Goal: Task Accomplishment & Management: Complete application form

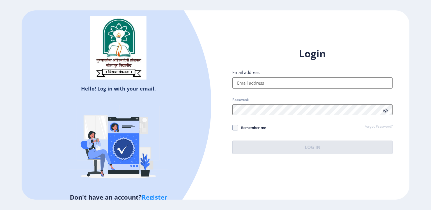
click at [244, 83] on input "Email address:" at bounding box center [312, 82] width 160 height 11
type input "yogeshjraut@gmail.com"
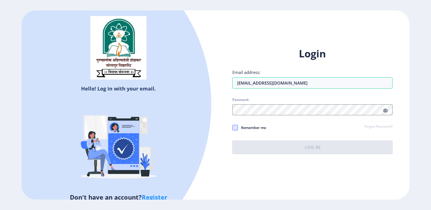
click at [236, 127] on span at bounding box center [235, 128] width 6 height 6
click at [233, 127] on input "Remember me" at bounding box center [232, 127] width 0 height 0
checkbox input "true"
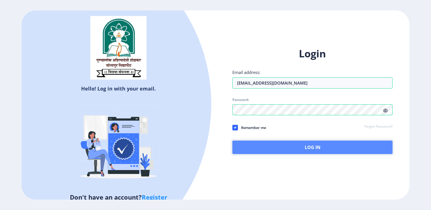
click at [314, 148] on button "Log In" at bounding box center [312, 146] width 160 height 13
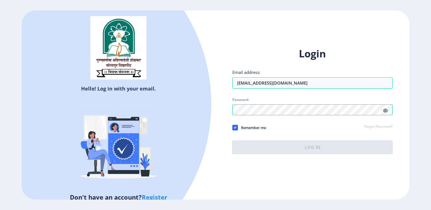
click at [387, 112] on icon at bounding box center [385, 110] width 5 height 4
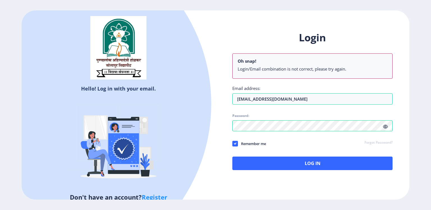
click at [366, 144] on link "Forgot Password?" at bounding box center [379, 142] width 28 height 5
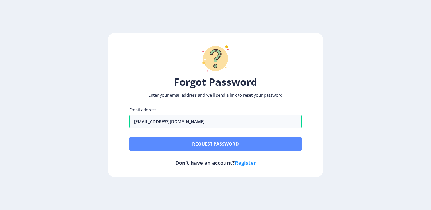
type input "yogeshjraut@gmail.com"
click at [192, 143] on button "Request password" at bounding box center [215, 143] width 172 height 13
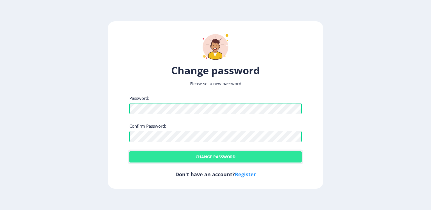
click at [200, 159] on button "Change password" at bounding box center [215, 156] width 172 height 11
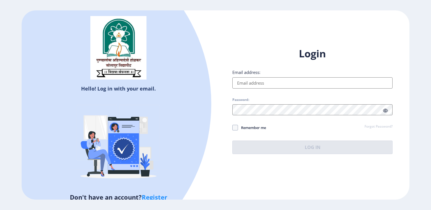
click at [242, 80] on input "Email address:" at bounding box center [312, 82] width 160 height 11
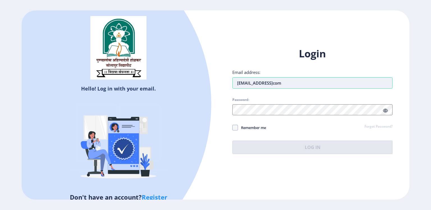
type input "yogeshjraut@gmailcom"
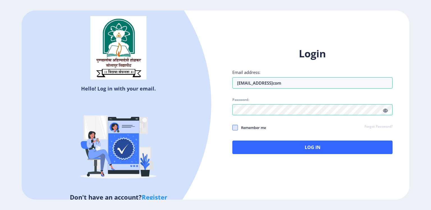
click at [237, 127] on span at bounding box center [235, 128] width 6 height 6
click at [233, 127] on input "Remember me" at bounding box center [232, 127] width 0 height 0
checkbox input "true"
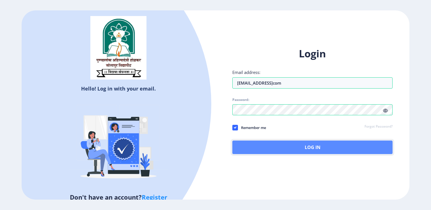
click at [308, 149] on button "Log In" at bounding box center [312, 146] width 160 height 13
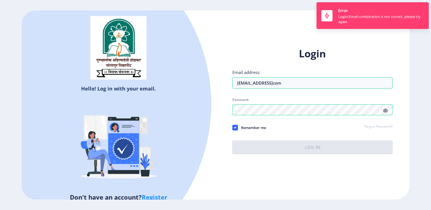
click at [386, 110] on icon at bounding box center [385, 110] width 5 height 4
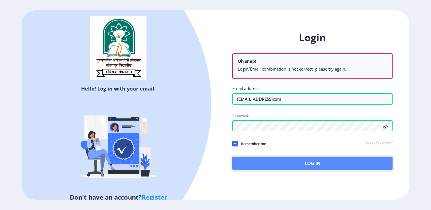
click at [309, 165] on button "Log In" at bounding box center [312, 162] width 160 height 13
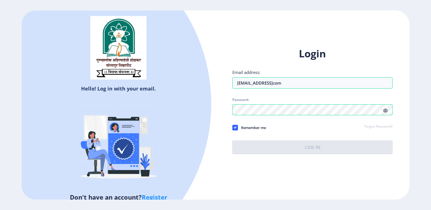
click at [386, 108] on span at bounding box center [385, 110] width 5 height 6
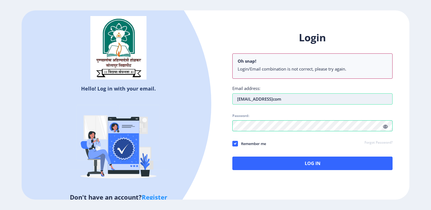
click at [290, 97] on input "yogeshjraut@gmailcom" at bounding box center [312, 98] width 160 height 11
type input "[EMAIL_ADDRESS][DOMAIN_NAME]"
click at [259, 132] on div "Login Oh snap! Login/Email combination is not correct, please try again. Email …" at bounding box center [312, 100] width 160 height 139
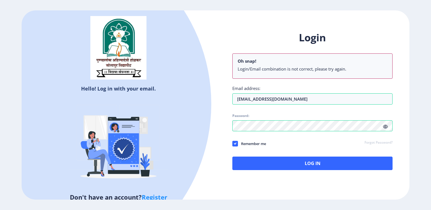
click at [259, 132] on div "Login Oh snap! Login/Email combination is not correct, please try again. Email …" at bounding box center [312, 100] width 160 height 139
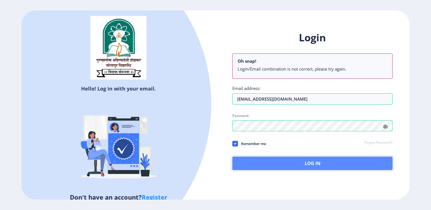
click at [306, 161] on button "Log In" at bounding box center [312, 162] width 160 height 13
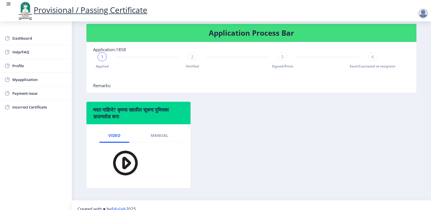
scroll to position [127, 0]
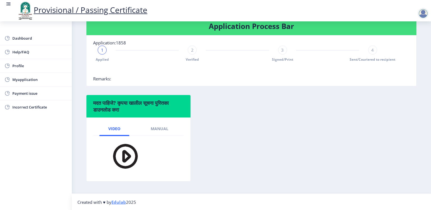
click at [125, 155] on img at bounding box center [121, 156] width 39 height 32
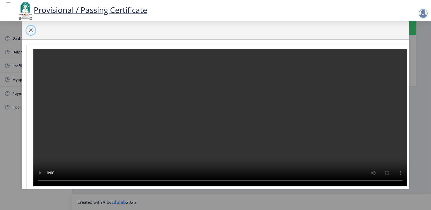
click at [32, 30] on span "button" at bounding box center [31, 30] width 4 height 4
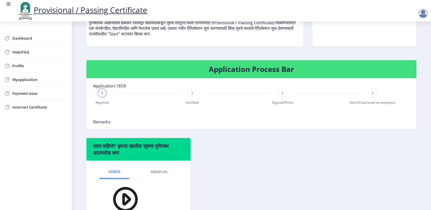
scroll to position [84, 0]
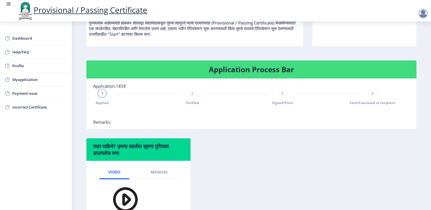
click at [103, 97] on div "1" at bounding box center [102, 93] width 9 height 9
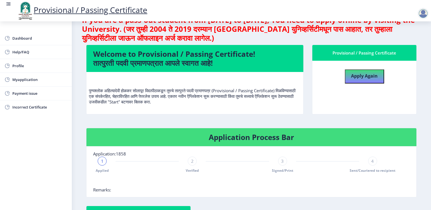
scroll to position [13, 0]
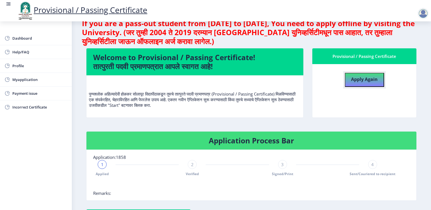
click at [362, 78] on b "Apply Again" at bounding box center [364, 79] width 27 height 6
select select
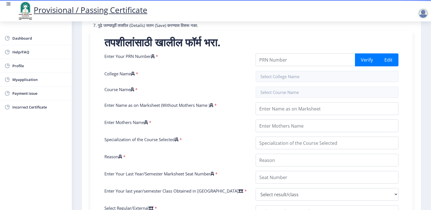
scroll to position [88, 0]
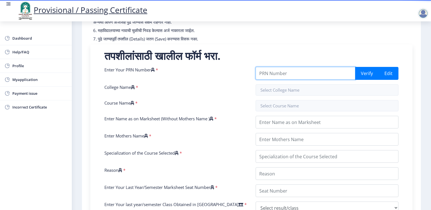
click at [270, 74] on input "Enter Your PRN Number" at bounding box center [306, 73] width 100 height 13
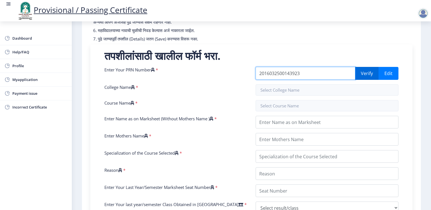
type input "2016032500143923"
click at [370, 71] on button "Verify" at bounding box center [367, 73] width 24 height 13
click at [306, 74] on input "2016032500143923" at bounding box center [306, 73] width 100 height 13
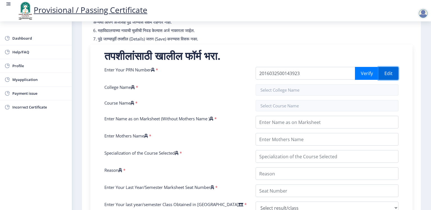
click at [389, 72] on button "Edit" at bounding box center [389, 73] width 20 height 13
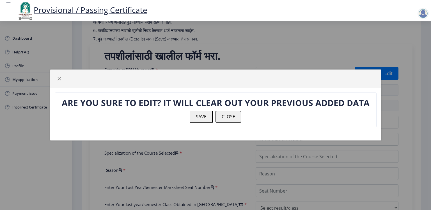
click at [226, 116] on button "CLOSE" at bounding box center [229, 117] width 26 height 12
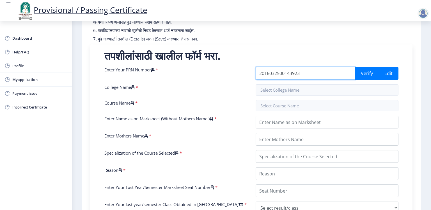
click at [303, 73] on input "2016032500143923" at bounding box center [306, 73] width 100 height 13
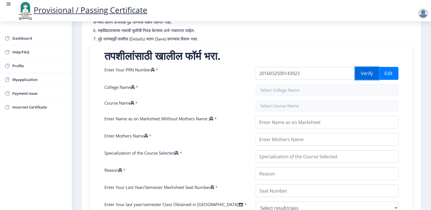
click at [373, 72] on button "Verify" at bounding box center [367, 73] width 24 height 13
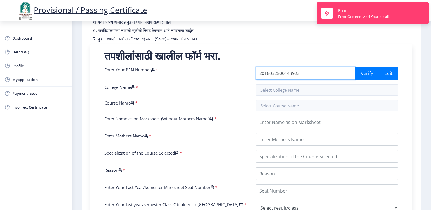
click at [319, 75] on input "2016032500143923" at bounding box center [306, 73] width 100 height 13
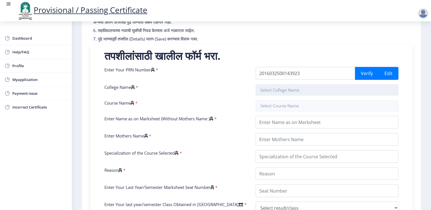
click at [277, 92] on input "text" at bounding box center [327, 89] width 143 height 11
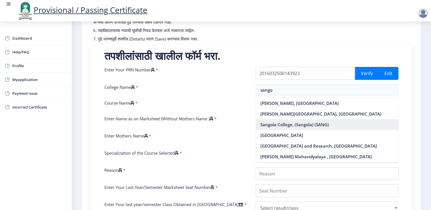
click at [287, 125] on nb-option "Sangola College, (Sangola) (SANG)" at bounding box center [327, 124] width 142 height 11
type input "Sangola College, (Sangola) (SANG)"
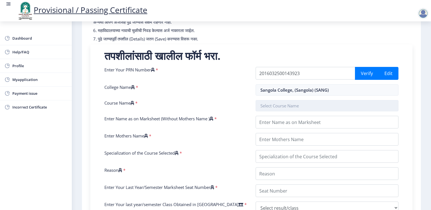
click at [265, 103] on input "text" at bounding box center [327, 105] width 143 height 11
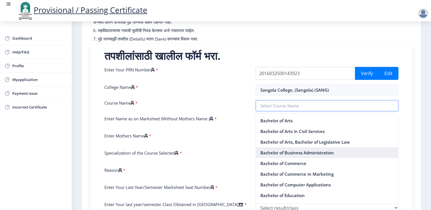
scroll to position [9, 0]
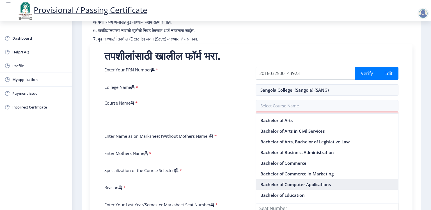
click at [273, 183] on nb-option "Bachelor of Computer Applications" at bounding box center [327, 184] width 142 height 11
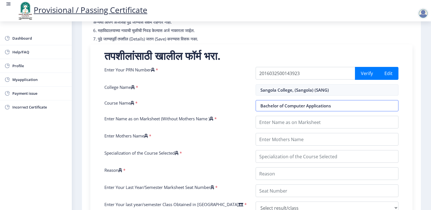
scroll to position [88, 0]
click at [293, 106] on input "Bachelor of Computer Applications" at bounding box center [327, 105] width 143 height 11
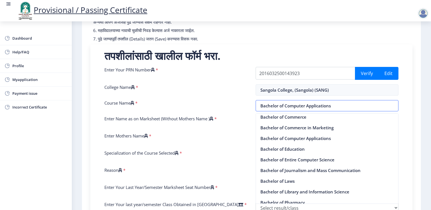
scroll to position [57, 0]
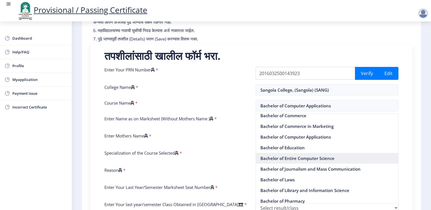
click at [279, 159] on nb-option "Bachelor of Entire Computer Science" at bounding box center [327, 158] width 142 height 11
type input "Bachelor of Entire Computer Science"
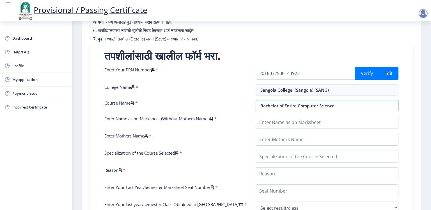
scroll to position [88, 0]
click at [296, 104] on input "Bachelor of Entire Computer Science" at bounding box center [327, 105] width 143 height 11
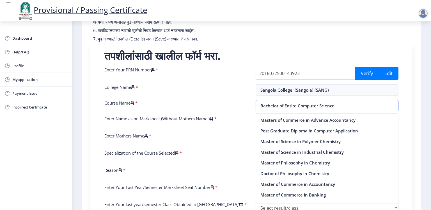
scroll to position [942, 0]
click at [295, 104] on input "Bachelor of Entire Computer Science" at bounding box center [327, 105] width 143 height 11
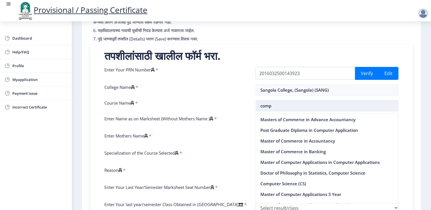
scroll to position [120, 0]
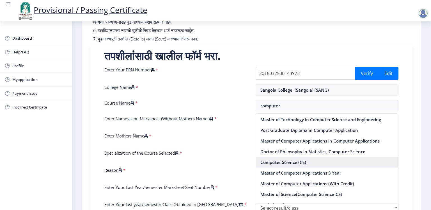
click at [293, 164] on nb-option "Computer Science (CS)" at bounding box center [327, 162] width 142 height 11
type input "Computer Science (CS)"
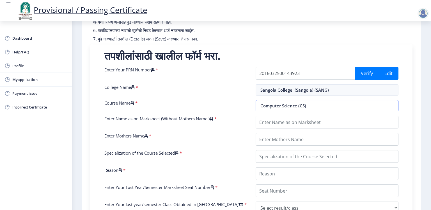
scroll to position [88, 0]
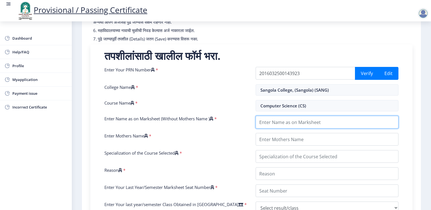
click at [271, 123] on input "Enter Name as on Marksheet (Without Mothers Name )" at bounding box center [327, 122] width 143 height 13
type input "RAUT YOGESH JYOTIRAM"
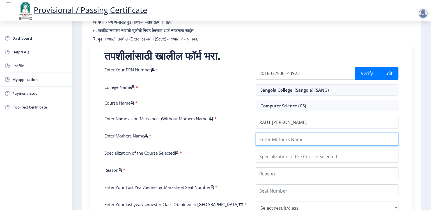
click at [266, 141] on input "Enter Mothers Name" at bounding box center [327, 139] width 143 height 13
type input "RANUBAI"
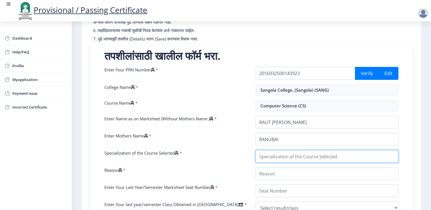
click at [274, 154] on input "Specialization of the Course Selected" at bounding box center [327, 156] width 143 height 13
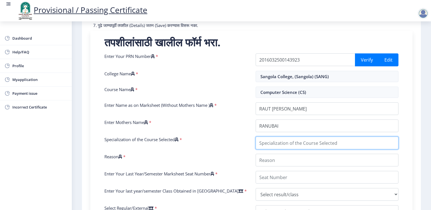
scroll to position [101, 0]
click at [270, 146] on input "Specialization of the Course Selected" at bounding box center [327, 142] width 143 height 13
type input "M.sc"
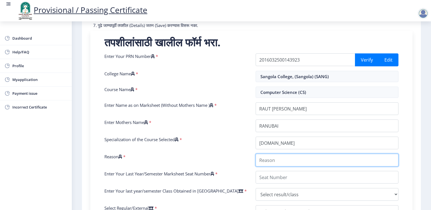
click at [265, 160] on input "Reason" at bounding box center [327, 160] width 143 height 13
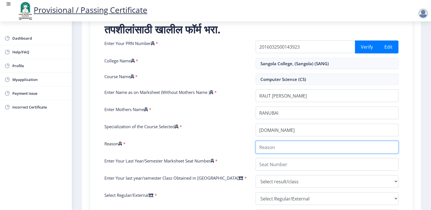
scroll to position [115, 0]
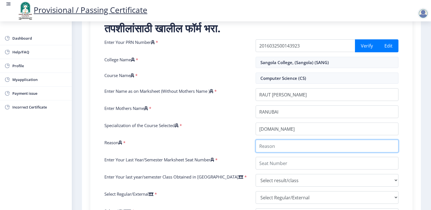
click at [269, 148] on input "Reason" at bounding box center [327, 145] width 143 height 13
type input "Post Graduation"
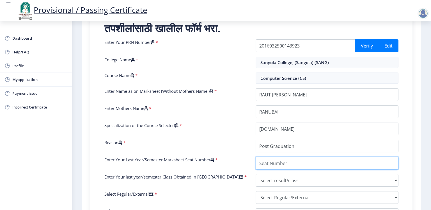
click at [263, 163] on input "Enter Your Last Year/Semester Marksheet Seat Number" at bounding box center [327, 163] width 143 height 13
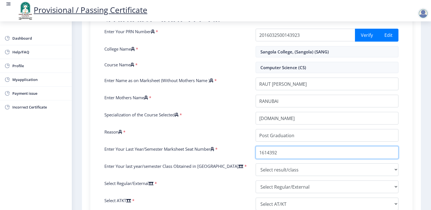
scroll to position [129, 0]
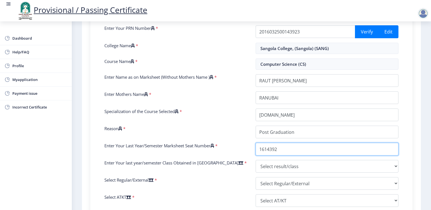
type input "1614392"
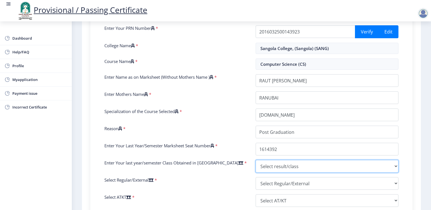
click at [256, 160] on select "Select result/class DISTINCTION FIRST CLASS HIGHER SECOND CLASS SECOND CLASS PA…" at bounding box center [327, 166] width 143 height 13
select select "Grade A+"
click option "Grade A+" at bounding box center [0, 0] width 0 height 0
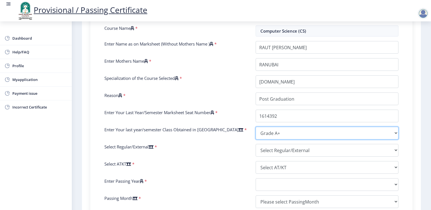
scroll to position [164, 0]
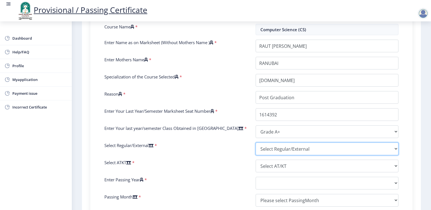
click at [256, 142] on select "Select Regular/External Regular External Special" at bounding box center [327, 148] width 143 height 13
select select "Regular"
click option "Regular" at bounding box center [0, 0] width 0 height 0
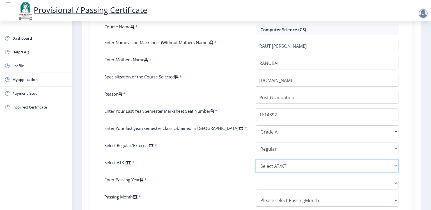
click at [256, 159] on select "Select AT/KT None ATKT" at bounding box center [327, 165] width 143 height 13
select select "None"
click option "None" at bounding box center [0, 0] width 0 height 0
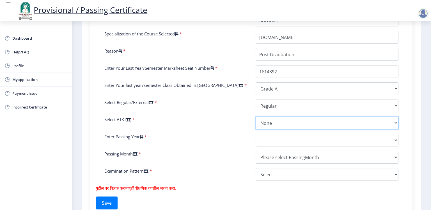
scroll to position [207, 0]
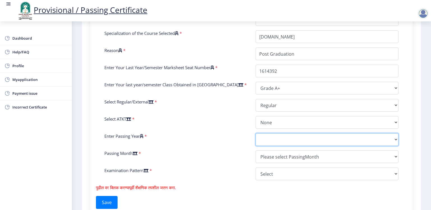
click at [256, 133] on select "2025 2024 2023 2022 2021 2020 2019 2018 2017 2016 2015 2014 2013 2012 2011 2010…" at bounding box center [327, 139] width 143 height 13
select select "2021"
click option "2021" at bounding box center [0, 0] width 0 height 0
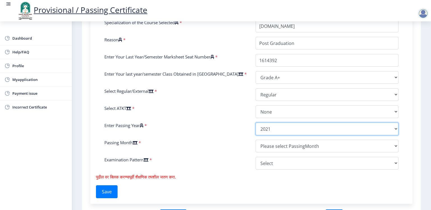
scroll to position [223, 0]
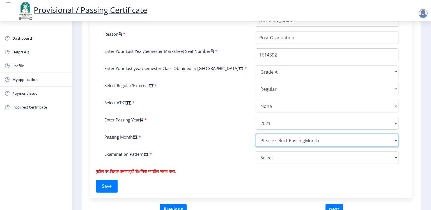
click at [256, 134] on select "Please select PassingMonth (01) January (02) February (03) March (04) April (05…" at bounding box center [327, 140] width 143 height 13
select select "March"
click option "(03) March" at bounding box center [0, 0] width 0 height 0
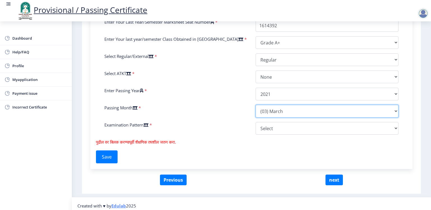
scroll to position [256, 0]
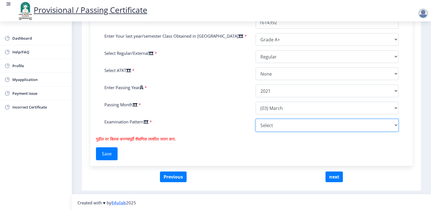
click at [256, 119] on select "Select Yearly Semester" at bounding box center [327, 125] width 143 height 13
select select "Semester"
click option "Semester" at bounding box center [0, 0] width 0 height 0
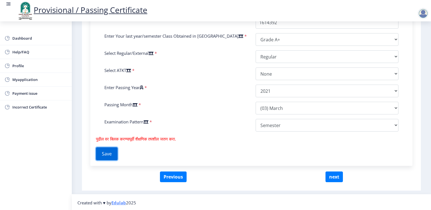
click at [108, 153] on button "Save" at bounding box center [107, 153] width 22 height 13
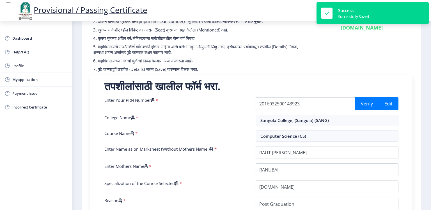
scroll to position [51, 0]
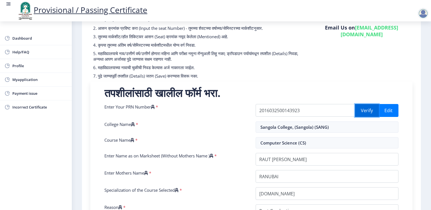
click at [365, 111] on button "Verify" at bounding box center [367, 110] width 24 height 13
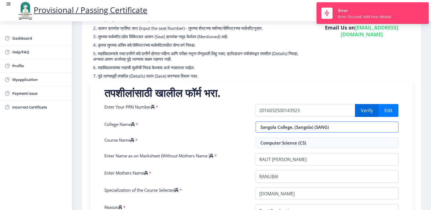
select select "Grade A+"
select select "Regular"
select select "None"
select select "2021"
select select "March"
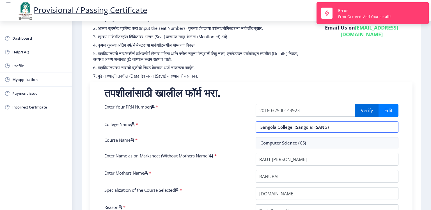
select select "Semester"
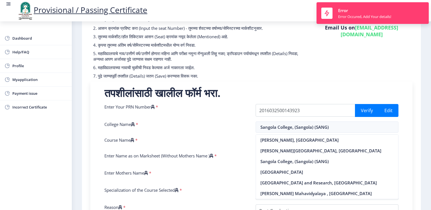
click at [228, 148] on div "Course Name *" at bounding box center [175, 142] width 151 height 11
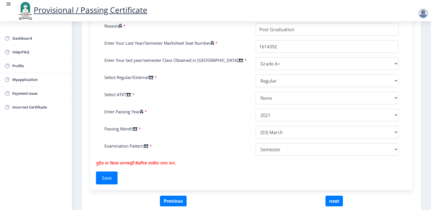
scroll to position [256, 0]
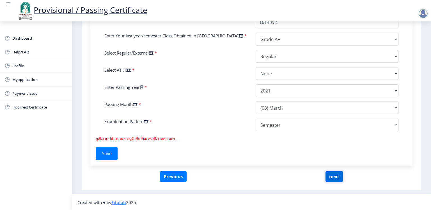
click at [331, 177] on button "next" at bounding box center [334, 176] width 17 height 11
select select
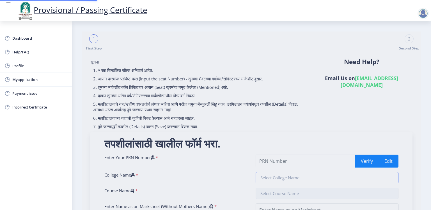
type input "2016032500143923"
type input "Sangola College, (Sangola) (SANG)"
type input "Computer Science (CS)"
type input "RAUT YOGESH JYOTIRAM"
type input "RANUBAI"
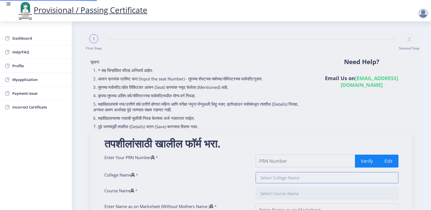
type input "M.sc"
type input "Post Graduation"
type input "1614392"
select select "Grade A+"
select select "Regular"
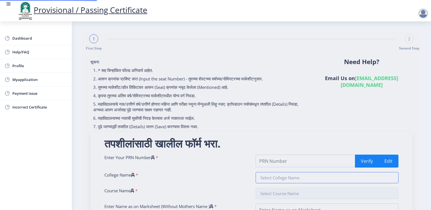
select select "None"
select select "2021"
select select "March"
select select "Semester"
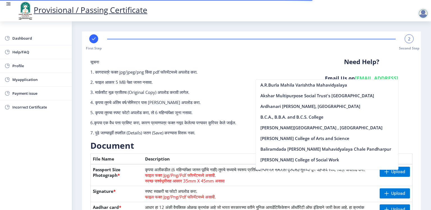
click at [218, 56] on div "सूचना 1. कागदपत्रे फक्त jpg/jpeg/png किंवा pdf फॉरमॅटमध्ये अपलोड करा. 2. फाइल आ…" at bounding box center [251, 161] width 333 height 217
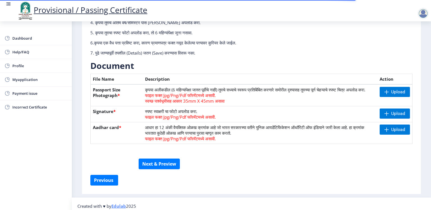
scroll to position [89, 0]
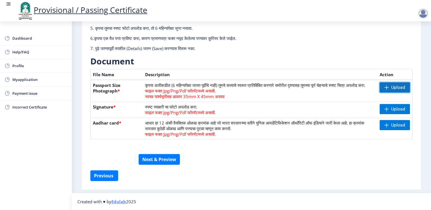
click at [394, 84] on span "Upload" at bounding box center [398, 87] width 14 height 6
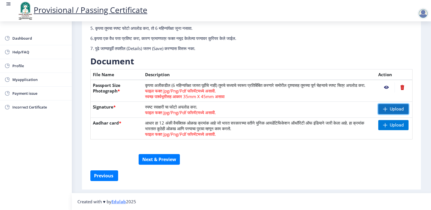
click at [393, 110] on span "Upload" at bounding box center [397, 109] width 14 height 6
click at [392, 125] on span "Upload" at bounding box center [397, 125] width 14 height 6
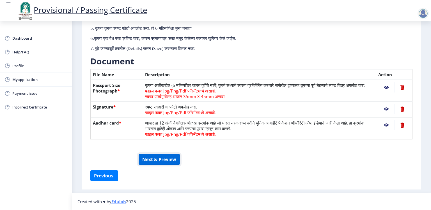
click at [163, 160] on button "Next & Preview" at bounding box center [159, 159] width 41 height 11
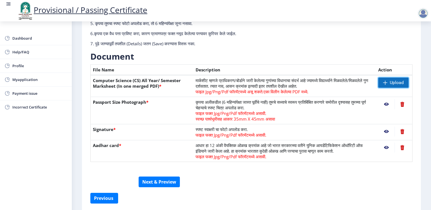
click at [392, 82] on span "Upload" at bounding box center [397, 83] width 14 height 6
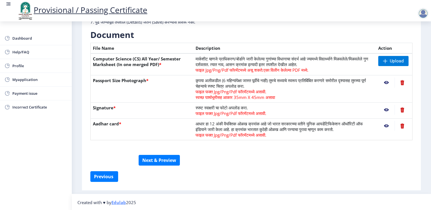
click at [387, 81] on nb-action at bounding box center [386, 82] width 16 height 10
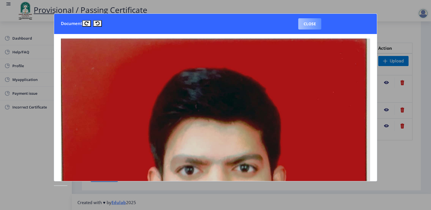
click at [308, 23] on button "Close" at bounding box center [309, 23] width 23 height 11
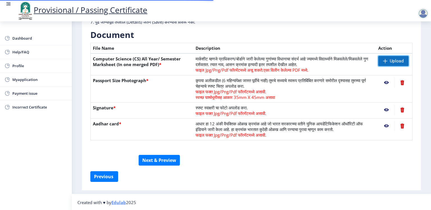
click at [389, 61] on span "Upload" at bounding box center [393, 61] width 30 height 10
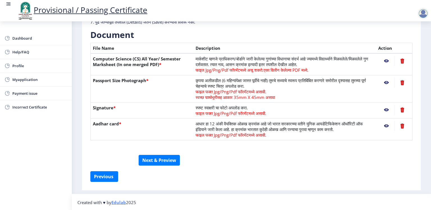
click at [388, 60] on nb-action at bounding box center [386, 61] width 16 height 10
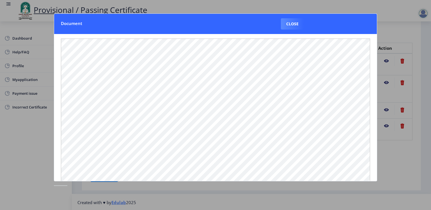
scroll to position [59, 0]
click at [296, 22] on button "Close" at bounding box center [292, 23] width 23 height 11
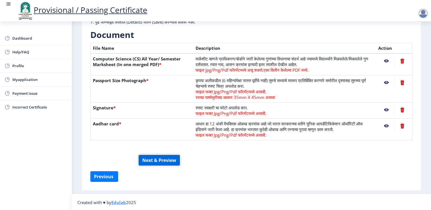
click at [157, 160] on button "Next & Preview" at bounding box center [159, 160] width 41 height 11
click at [159, 159] on button "Next & Preview" at bounding box center [159, 160] width 41 height 11
click at [107, 177] on button "Previous ‍" at bounding box center [104, 176] width 28 height 11
select select "Grade A+"
select select "Regular"
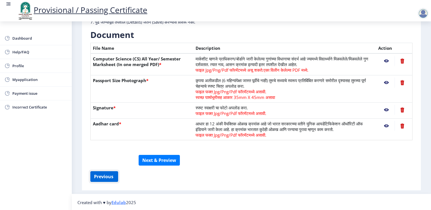
select select "None"
select select "2021"
select select "March"
select select "Semester"
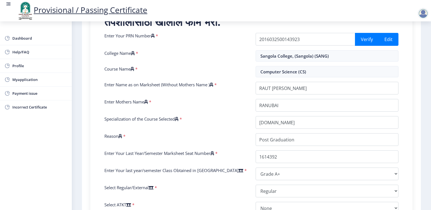
scroll to position [120, 0]
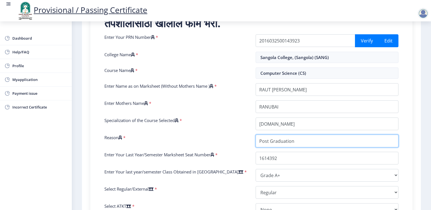
click at [299, 137] on input "Reason" at bounding box center [327, 140] width 143 height 13
type input "P"
type input "R"
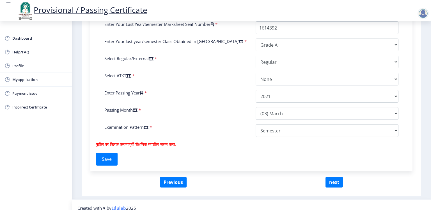
scroll to position [256, 0]
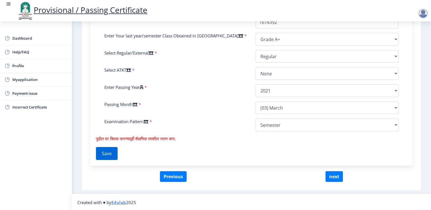
type input "Provisional/Passing Certificate required for Deegree Certificate"
click at [106, 153] on button "Save" at bounding box center [107, 153] width 22 height 13
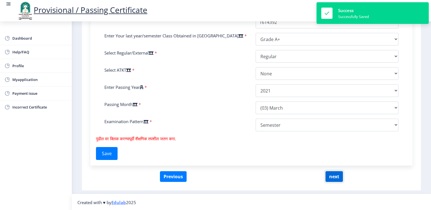
click at [333, 178] on button "next" at bounding box center [334, 176] width 17 height 11
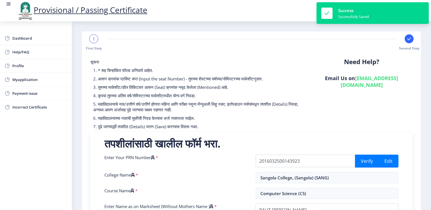
select select
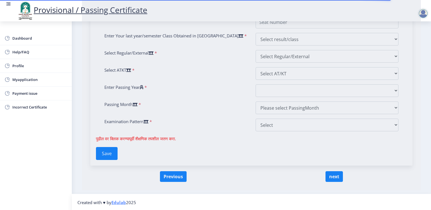
type input "2016032500143923"
type input "Sangola College, (Sangola) (SANG)"
type input "Computer Science (CS)"
type input "RAUT YOGESH JYOTIRAM"
type input "RANUBAI"
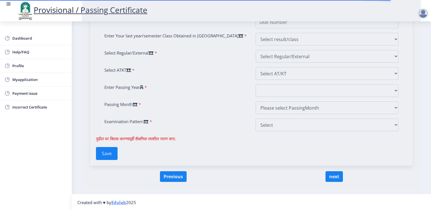
type input "M.sc"
type input "Provisional/Passing Certificate required for Deegree Certificate"
type input "1614392"
select select "Grade A+"
select select "Regular"
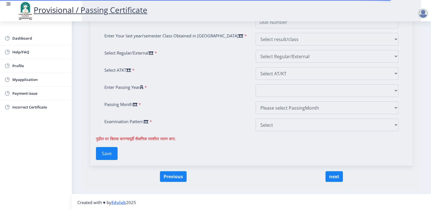
select select "None"
select select "2021"
select select "March"
select select "Semester"
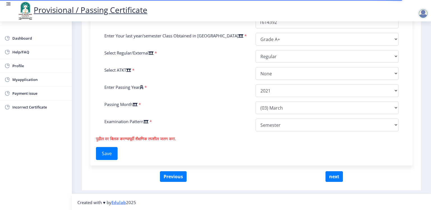
scroll to position [71, 0]
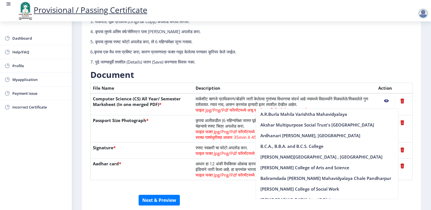
click at [88, 191] on div at bounding box center [251, 192] width 331 height 4
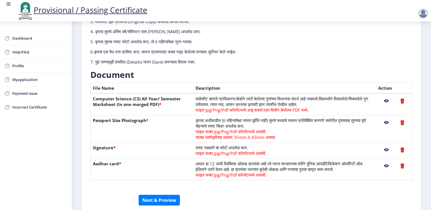
scroll to position [111, 0]
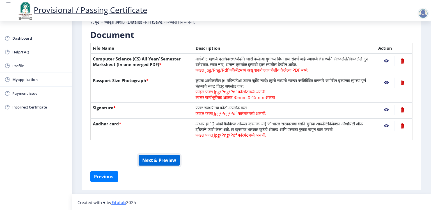
click at [159, 159] on button "Next & Preview" at bounding box center [159, 160] width 41 height 11
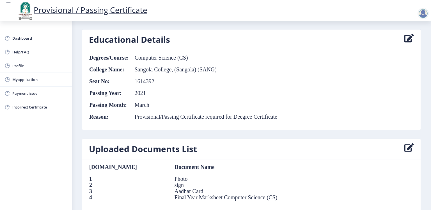
scroll to position [259, 0]
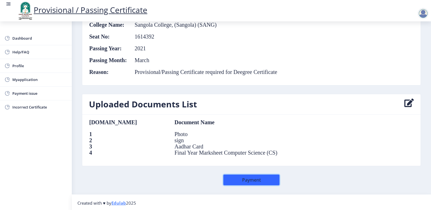
click at [241, 177] on button "Payment" at bounding box center [251, 179] width 56 height 11
select select
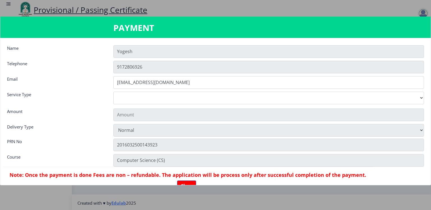
type input "155"
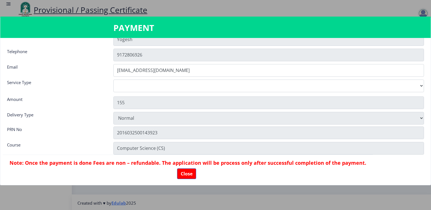
scroll to position [0, 0]
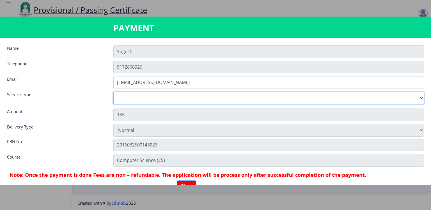
click at [113, 91] on select "Digital Courier Pickup" at bounding box center [268, 97] width 311 height 13
select select "old"
click option "Digital" at bounding box center [0, 0] width 0 height 0
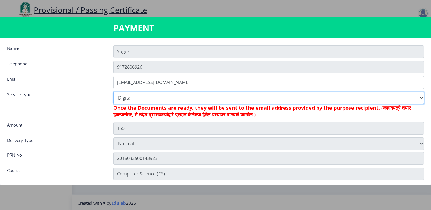
click at [113, 91] on select "Digital Courier Pickup" at bounding box center [268, 97] width 311 height 13
click option "Digital" at bounding box center [0, 0] width 0 height 0
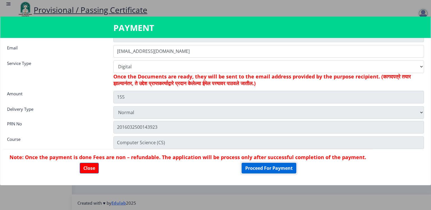
click at [259, 168] on button "Proceed For Payment" at bounding box center [269, 167] width 55 height 11
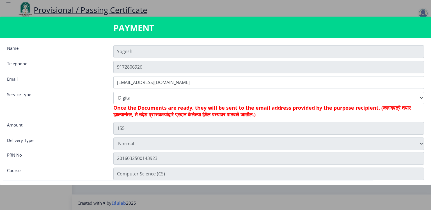
click at [9, 4] on div at bounding box center [215, 105] width 431 height 210
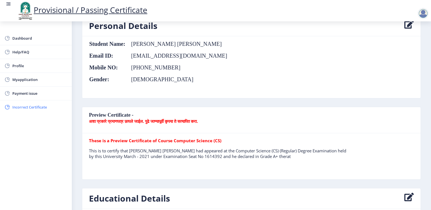
scroll to position [41, 0]
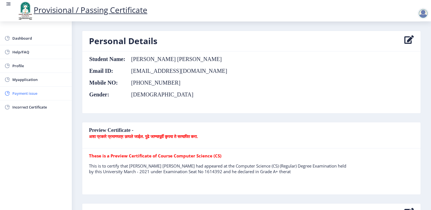
click at [20, 93] on span "Payment issue" at bounding box center [39, 93] width 55 height 7
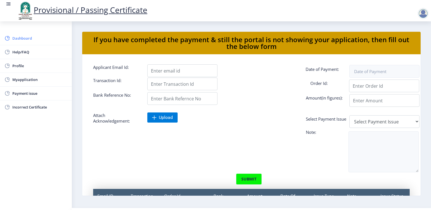
click at [25, 40] on span "Dashboard" at bounding box center [39, 38] width 55 height 7
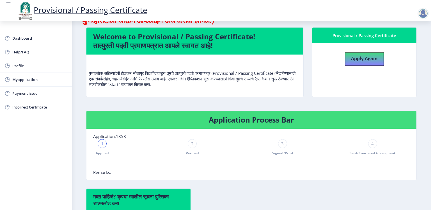
scroll to position [31, 0]
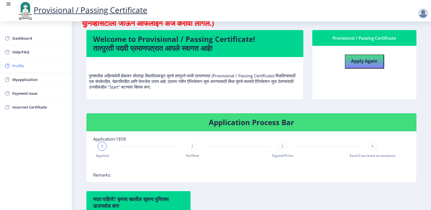
click at [17, 64] on span "Profile" at bounding box center [39, 65] width 55 height 7
select select
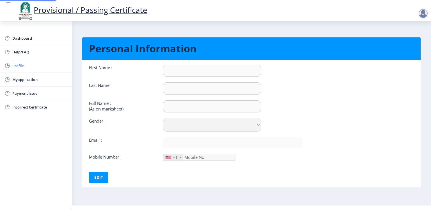
type input "Yogesh"
type input "Raut"
type input "[PERSON_NAME] [PERSON_NAME]"
select select "[DEMOGRAPHIC_DATA]"
type input "[EMAIL_ADDRESS][DOMAIN_NAME]"
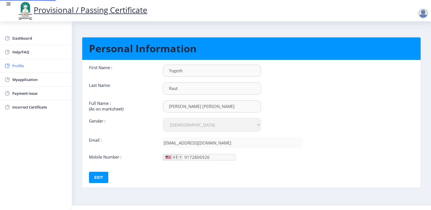
type input "917-280-69"
click at [20, 77] on span "Myapplication" at bounding box center [39, 79] width 55 height 7
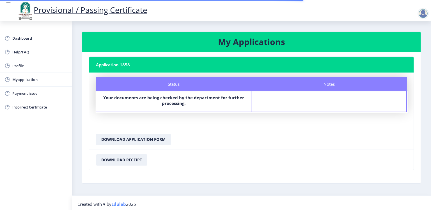
scroll to position [2, 0]
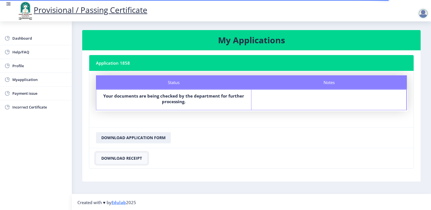
click at [123, 158] on button "Download Receipt" at bounding box center [121, 157] width 51 height 11
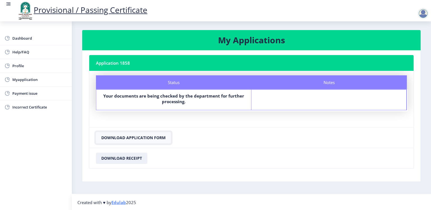
click at [117, 136] on button "Download Application Form" at bounding box center [133, 137] width 75 height 11
click at [167, 90] on div "Status Your documents are being checked by the department for further processin…" at bounding box center [173, 100] width 155 height 20
click at [24, 107] on span "Incorrect Certificate" at bounding box center [39, 107] width 55 height 7
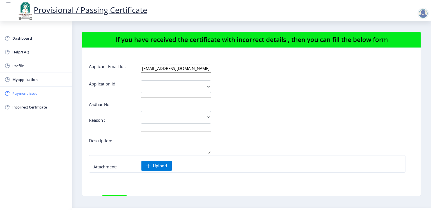
click at [25, 93] on span "Payment issue" at bounding box center [39, 93] width 55 height 7
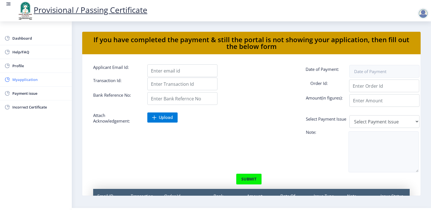
click at [29, 83] on link "Myapplication" at bounding box center [36, 79] width 72 height 13
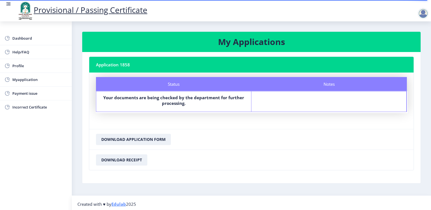
click at [423, 15] on div at bounding box center [423, 13] width 11 height 11
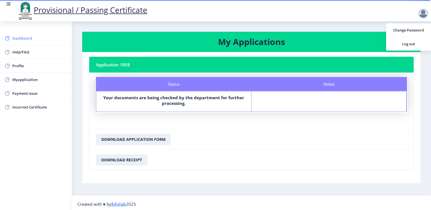
click at [28, 39] on span "Dashboard" at bounding box center [39, 38] width 55 height 7
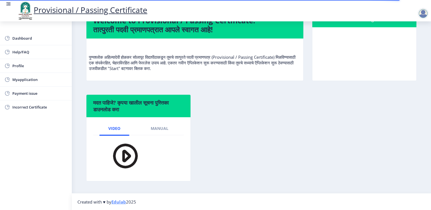
scroll to position [42, 0]
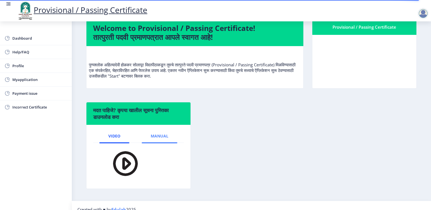
click at [159, 134] on span "Manual" at bounding box center [160, 136] width 18 height 4
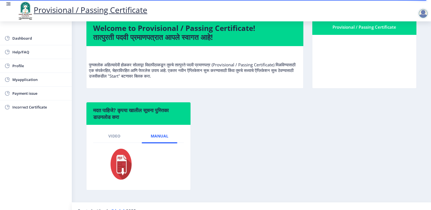
scroll to position [51, 0]
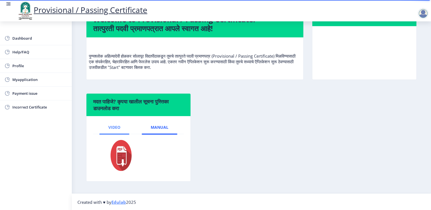
click at [114, 125] on span "Video" at bounding box center [114, 127] width 12 height 4
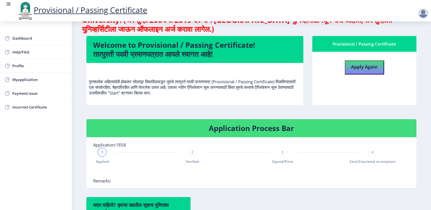
scroll to position [26, 0]
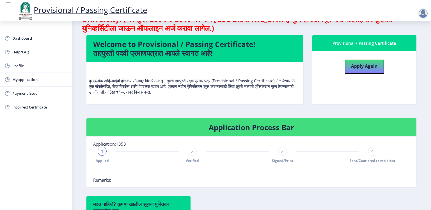
click at [194, 152] on div "2" at bounding box center [192, 150] width 9 height 9
click at [286, 153] on div "3" at bounding box center [282, 150] width 9 height 9
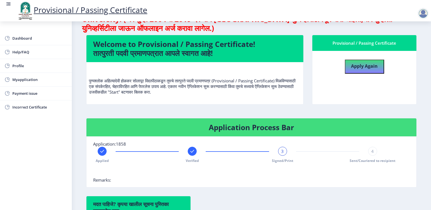
click at [371, 152] on div "4" at bounding box center [372, 150] width 9 height 9
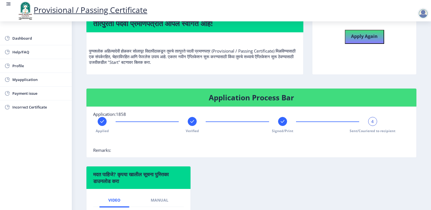
scroll to position [56, 0]
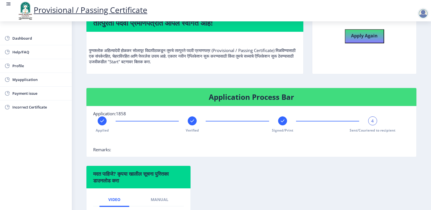
click at [374, 123] on div "4" at bounding box center [372, 120] width 9 height 9
click at [345, 143] on div at bounding box center [237, 140] width 288 height 11
click at [370, 122] on div "4" at bounding box center [372, 120] width 9 height 9
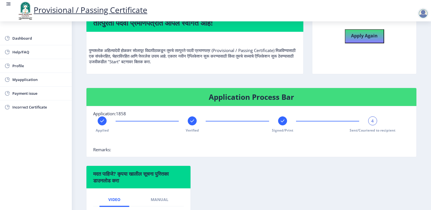
click at [370, 122] on div "4" at bounding box center [372, 120] width 9 height 9
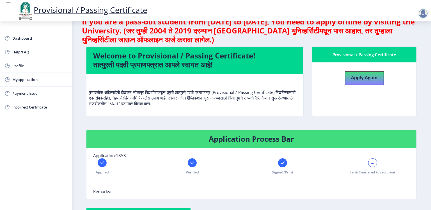
scroll to position [0, 0]
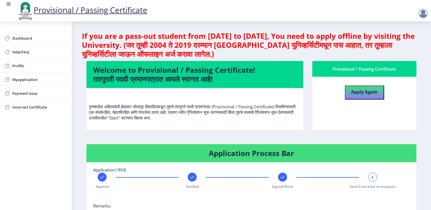
click at [189, 180] on div "Verified" at bounding box center [192, 180] width 9 height 16
click at [102, 177] on rect at bounding box center [102, 177] width 6 height 6
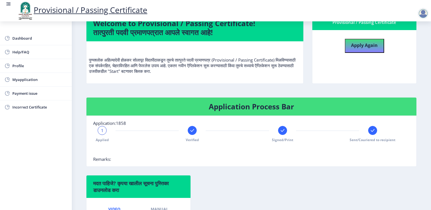
click at [100, 134] on div "1" at bounding box center [102, 130] width 9 height 9
click at [371, 129] on rect at bounding box center [373, 130] width 6 height 6
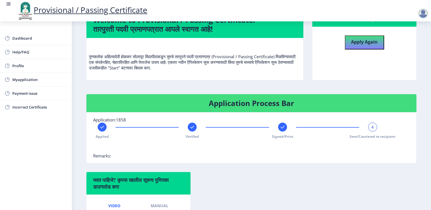
scroll to position [127, 0]
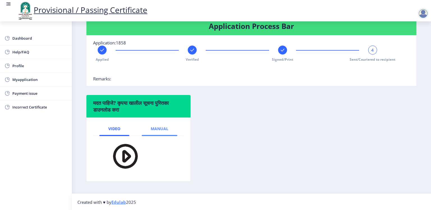
click at [157, 127] on span "Manual" at bounding box center [160, 128] width 18 height 4
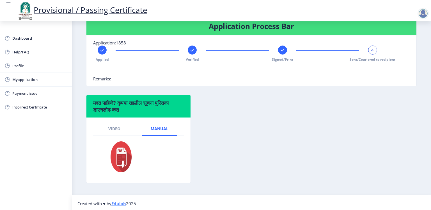
click at [118, 154] on img at bounding box center [117, 157] width 31 height 34
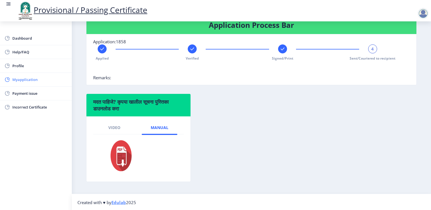
click at [20, 80] on span "Myapplication" at bounding box center [39, 79] width 55 height 7
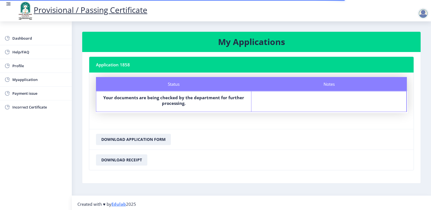
click at [138, 67] on nb-card-header "Application 1858" at bounding box center [251, 65] width 324 height 16
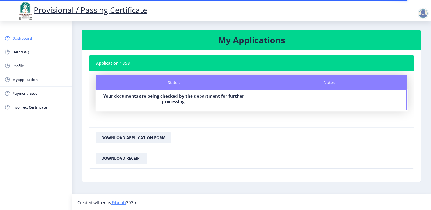
click at [23, 40] on span "Dashboard" at bounding box center [39, 38] width 55 height 7
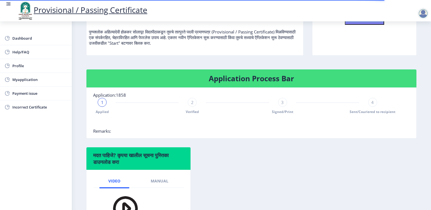
scroll to position [76, 0]
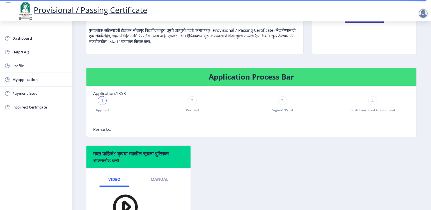
click at [373, 101] on span "4" at bounding box center [372, 101] width 3 height 6
click at [282, 101] on span "3" at bounding box center [282, 101] width 3 height 6
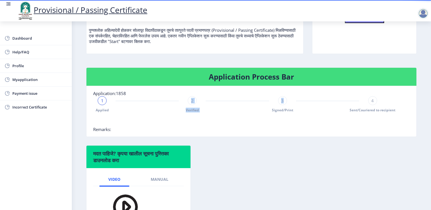
drag, startPoint x: 282, startPoint y: 101, endPoint x: 117, endPoint y: 113, distance: 165.1
click at [117, 113] on nb-stepper "1 Applied 2 Verified 3 Signed/Print 4 Sent/Couriered to recipient" at bounding box center [237, 111] width 288 height 30
click at [103, 104] on div "1 Applied" at bounding box center [102, 104] width 9 height 16
click at [104, 102] on div "1" at bounding box center [102, 100] width 9 height 9
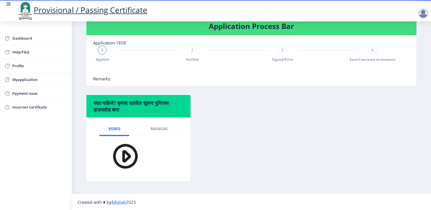
scroll to position [41, 0]
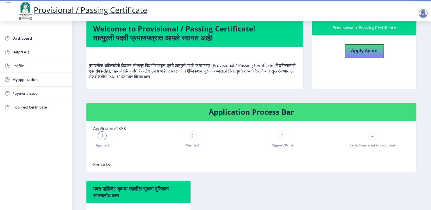
click at [191, 132] on div "2" at bounding box center [192, 135] width 9 height 9
click at [285, 136] on div "3" at bounding box center [282, 135] width 9 height 9
click at [373, 136] on span "4" at bounding box center [372, 136] width 3 height 6
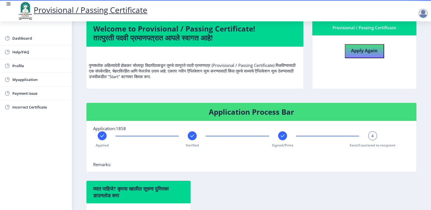
click at [373, 136] on span "4" at bounding box center [372, 136] width 3 height 6
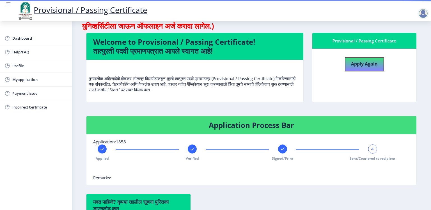
scroll to position [86, 0]
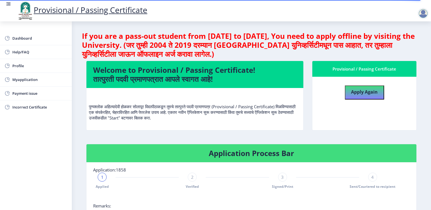
click at [423, 15] on div at bounding box center [423, 13] width 11 height 11
click at [407, 42] on span "Log out" at bounding box center [409, 43] width 36 height 7
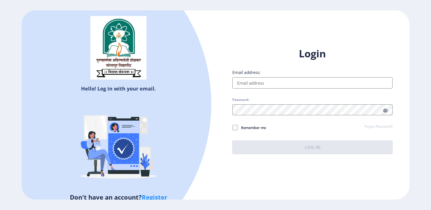
click at [248, 83] on input "Email address:" at bounding box center [312, 82] width 160 height 11
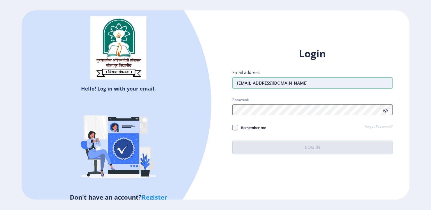
type input "[EMAIL_ADDRESS][DOMAIN_NAME]"
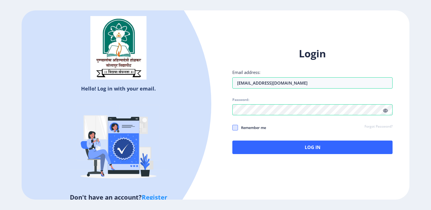
click at [236, 130] on span at bounding box center [235, 128] width 6 height 6
click at [233, 128] on input "Remember me" at bounding box center [232, 127] width 0 height 0
checkbox input "true"
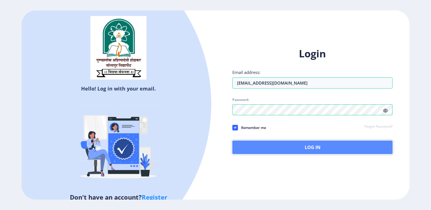
click at [300, 145] on button "Log In" at bounding box center [312, 146] width 160 height 13
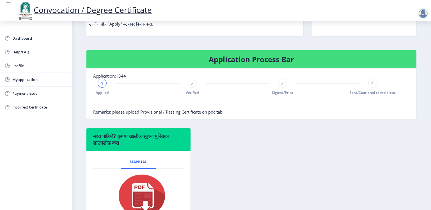
scroll to position [93, 0]
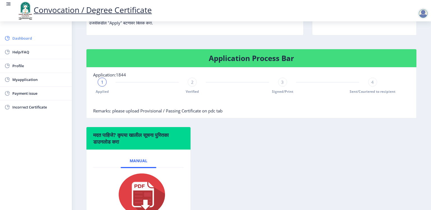
click at [28, 39] on span "Dashboard" at bounding box center [39, 38] width 55 height 7
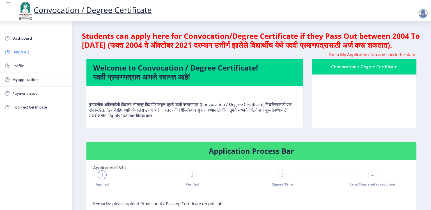
click at [18, 53] on span "Help/FAQ" at bounding box center [39, 52] width 55 height 7
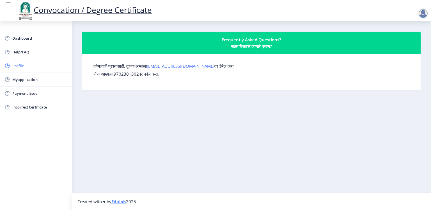
click at [16, 66] on span "Profile" at bounding box center [39, 65] width 55 height 7
select select
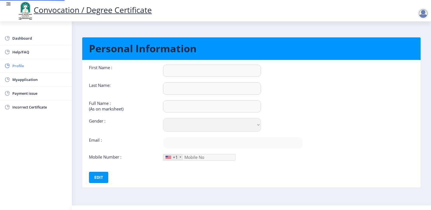
type input "Yogesh"
type input "Raut"
type input "[PERSON_NAME] [PERSON_NAME]"
select select "[DEMOGRAPHIC_DATA]"
type input "[EMAIL_ADDRESS][DOMAIN_NAME]"
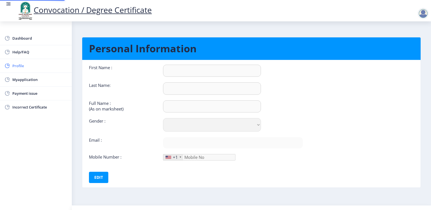
type input "9172806926"
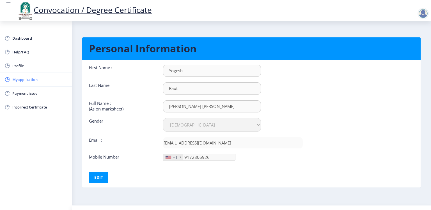
click at [18, 77] on span "Myapplication" at bounding box center [39, 79] width 55 height 7
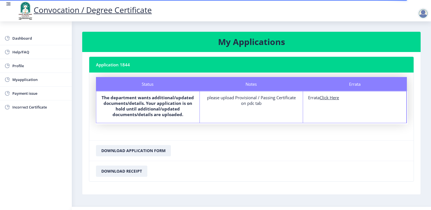
click at [327, 98] on u "Click Here" at bounding box center [329, 98] width 19 height 6
select select
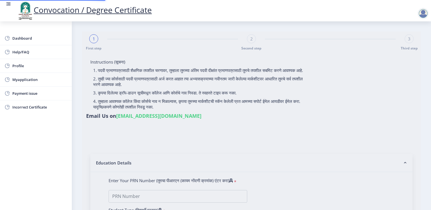
type input "[PERSON_NAME] [PERSON_NAME]"
type input "Ranubai"
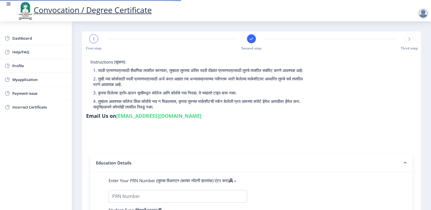
type input "2016032500143923"
select select "Regular"
select select "2021"
select select "March"
select select "Grade A+"
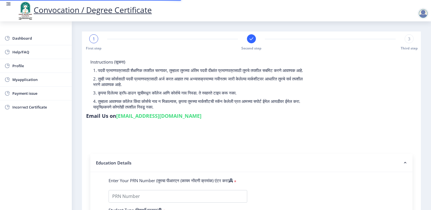
type input "161492"
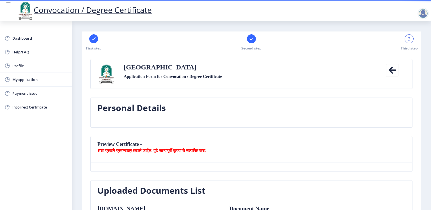
click at [393, 71] on icon at bounding box center [392, 70] width 13 height 13
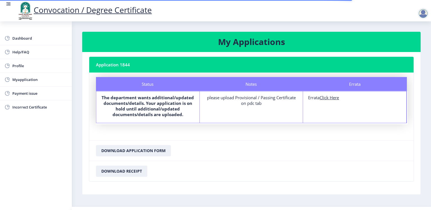
scroll to position [13, 0]
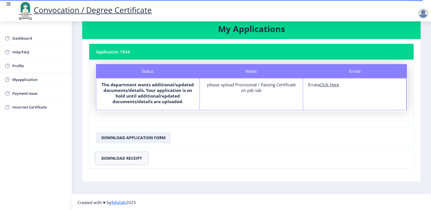
click at [121, 158] on button "Download Receipt" at bounding box center [121, 157] width 51 height 11
